Goal: Task Accomplishment & Management: Use online tool/utility

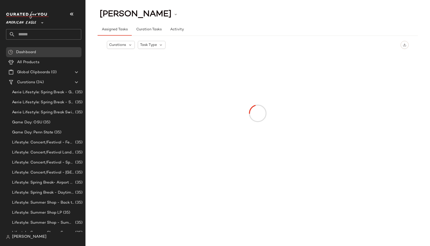
click at [22, 18] on span "American Eagle" at bounding box center [21, 21] width 30 height 9
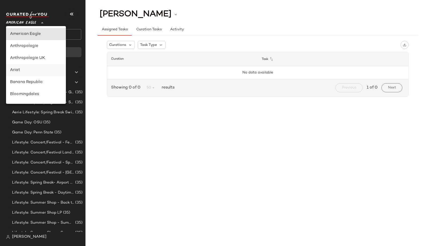
click at [39, 68] on div "Ariat" at bounding box center [36, 70] width 52 height 6
type input "**"
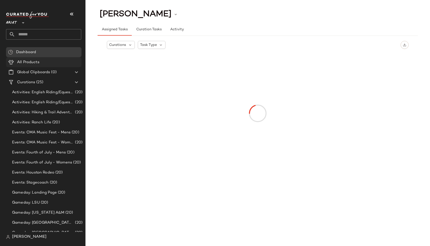
click at [36, 63] on span "All Products" at bounding box center [28, 63] width 22 height 6
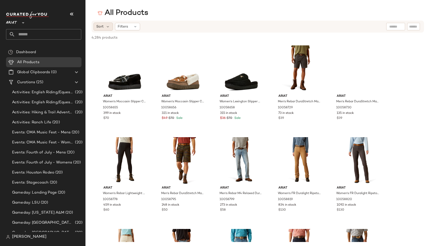
click at [105, 29] on div "Sort" at bounding box center [102, 27] width 19 height 8
click at [129, 25] on div "Filters" at bounding box center [127, 27] width 25 height 8
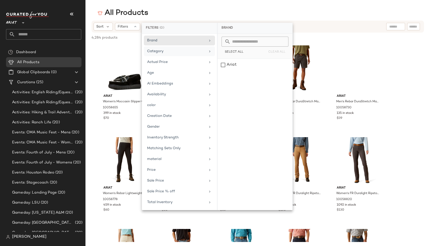
click at [175, 53] on div "Category" at bounding box center [176, 51] width 59 height 5
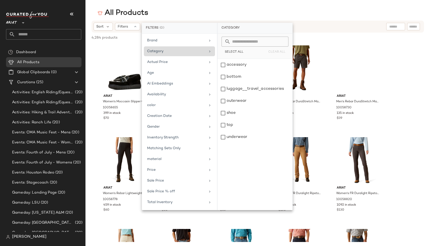
click at [175, 53] on div "Category" at bounding box center [176, 51] width 59 height 5
click at [108, 52] on div "View" at bounding box center [124, 68] width 51 height 47
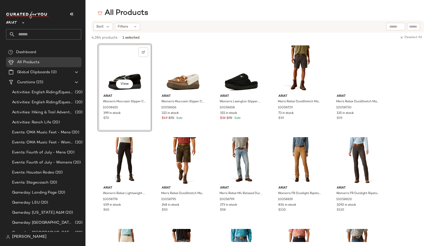
click at [13, 237] on span "[PERSON_NAME]" at bounding box center [29, 237] width 34 height 6
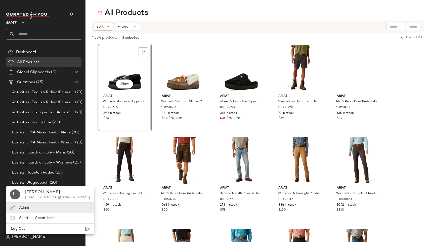
click at [30, 213] on div "Admin" at bounding box center [50, 218] width 88 height 10
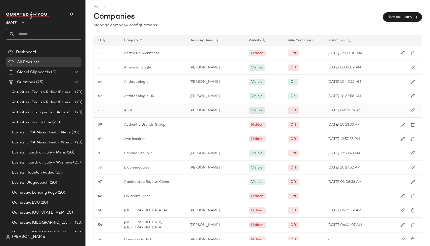
click at [133, 109] on div "Ariat" at bounding box center [153, 111] width 66 height 14
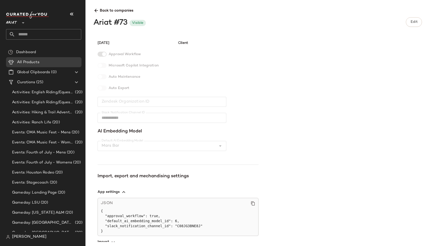
scroll to position [83, 0]
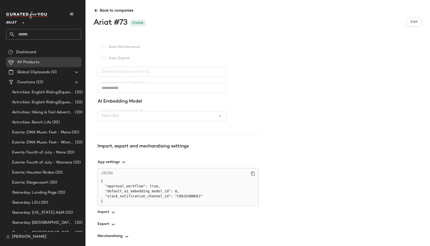
click at [104, 210] on span "button" at bounding box center [177, 213] width 161 height 12
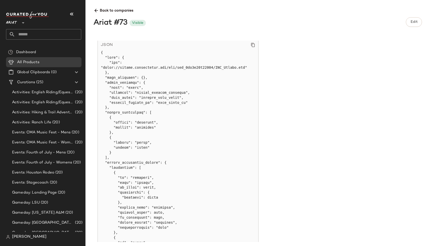
scroll to position [260, 0]
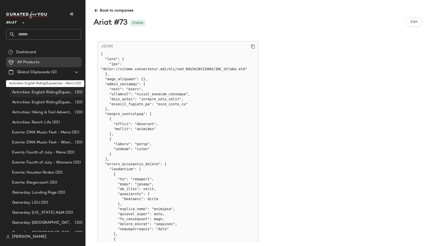
click at [45, 95] on span "Activities: English Riding/Equestrian - Men's" at bounding box center [43, 93] width 62 height 6
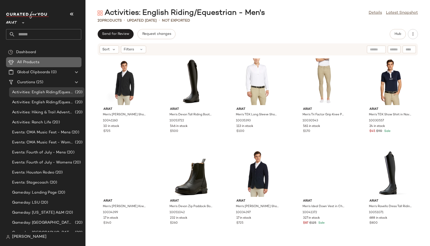
click at [43, 65] on div "All Products" at bounding box center [48, 63] width 64 height 6
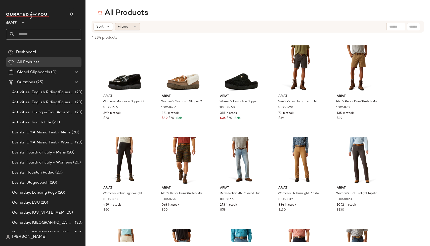
click at [135, 27] on icon at bounding box center [135, 27] width 4 height 4
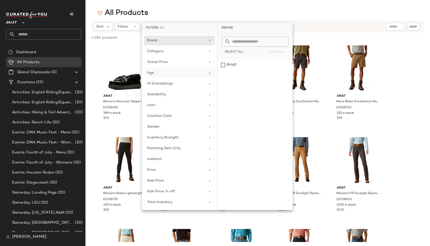
click at [183, 79] on div "Age" at bounding box center [179, 84] width 71 height 10
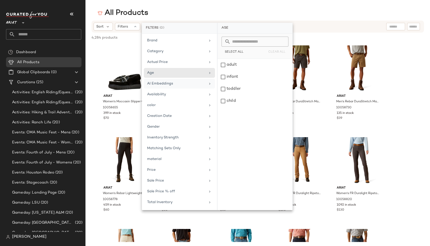
click at [184, 82] on div "AI Embeddings" at bounding box center [176, 83] width 59 height 5
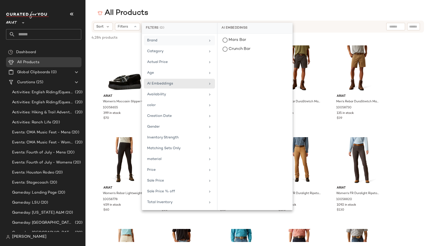
click at [181, 46] on div "Brand" at bounding box center [179, 51] width 71 height 10
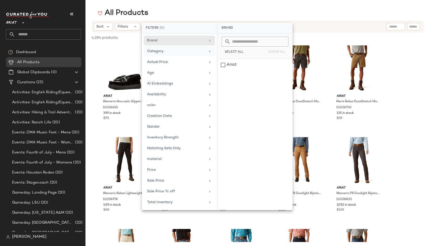
click at [181, 50] on div "Category" at bounding box center [176, 51] width 59 height 5
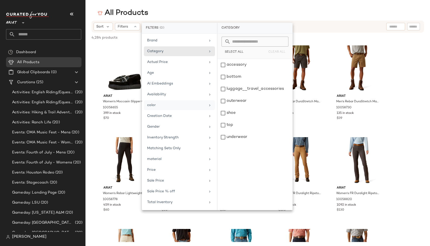
click at [171, 105] on div "color" at bounding box center [176, 105] width 59 height 5
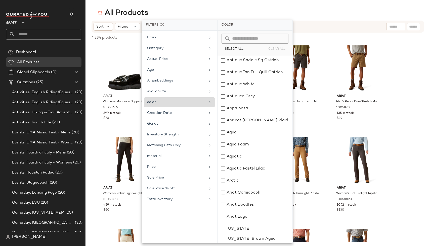
scroll to position [670, 0]
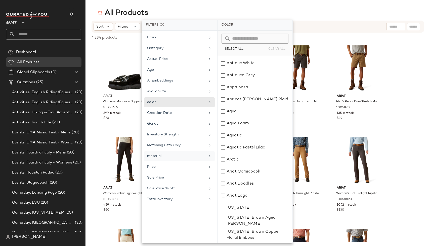
click at [155, 157] on div "material" at bounding box center [176, 156] width 59 height 5
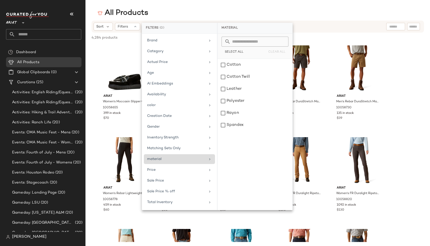
scroll to position [0, 0]
click at [198, 187] on div "Sale Price" at bounding box center [179, 192] width 71 height 10
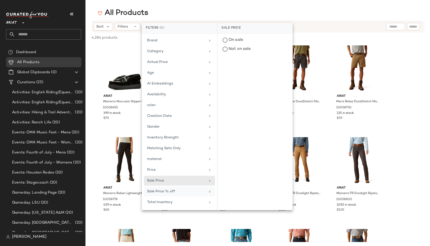
click at [199, 190] on div "Sale Price % off" at bounding box center [176, 191] width 59 height 5
